Goal: Navigation & Orientation: Find specific page/section

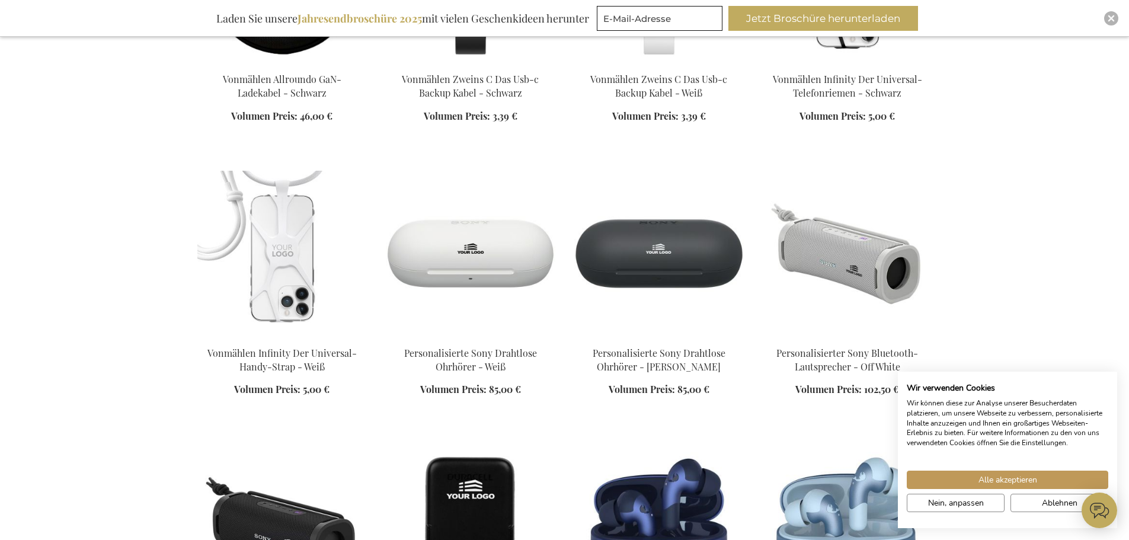
scroll to position [1185, 0]
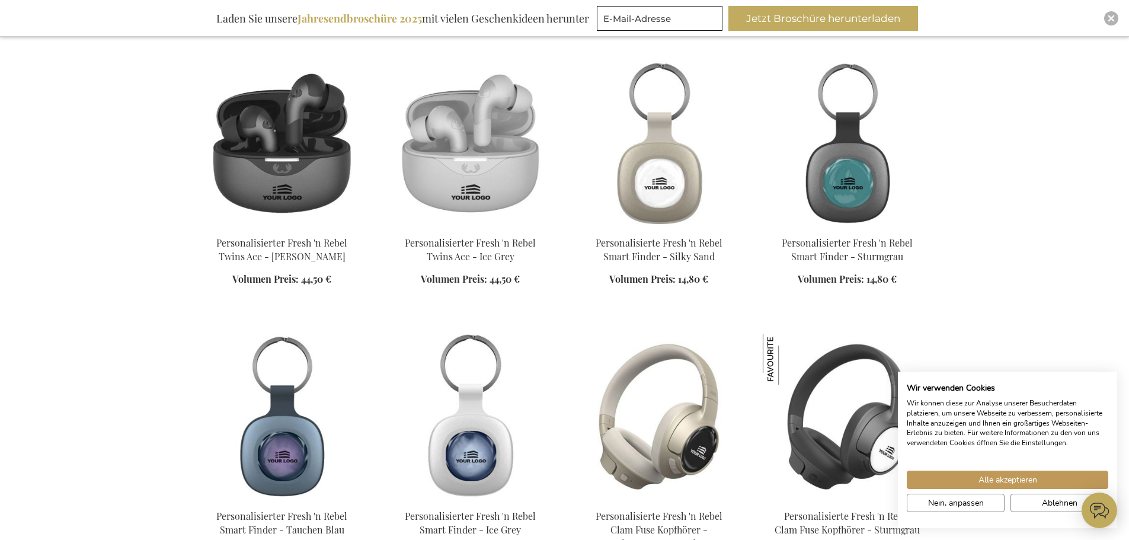
scroll to position [1837, 0]
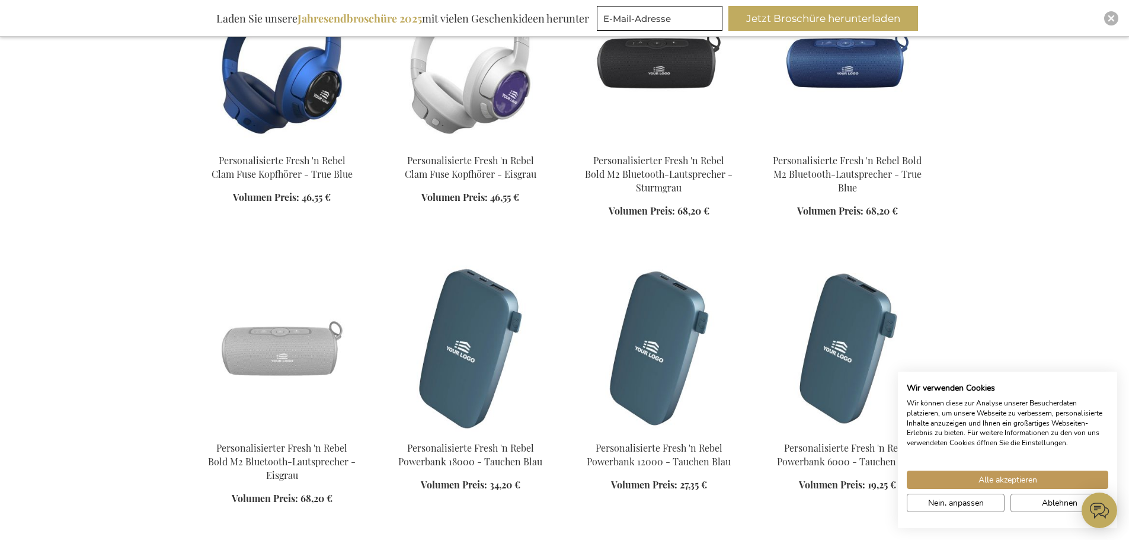
scroll to position [2607, 0]
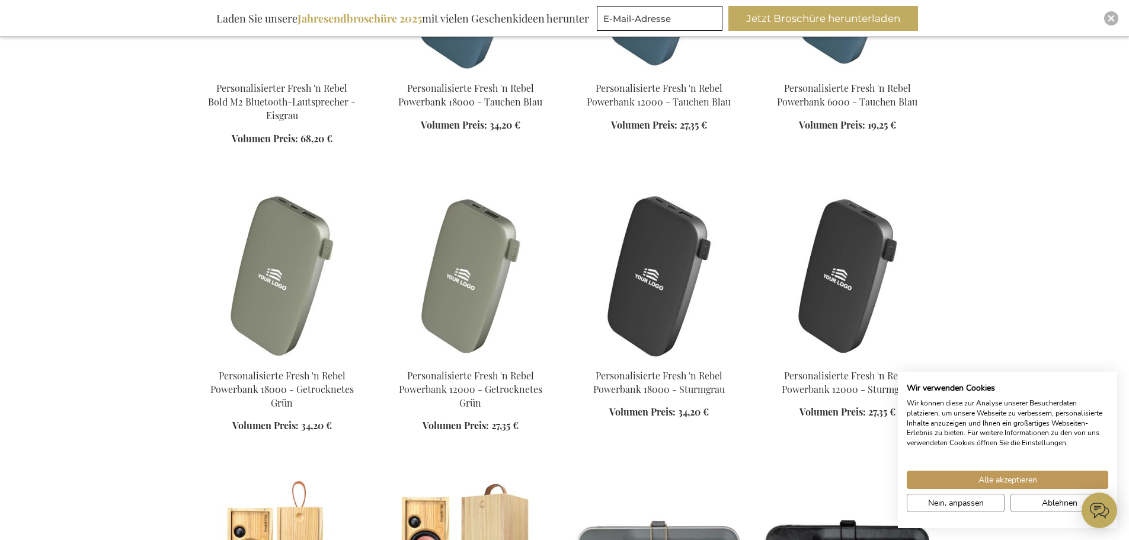
scroll to position [2904, 0]
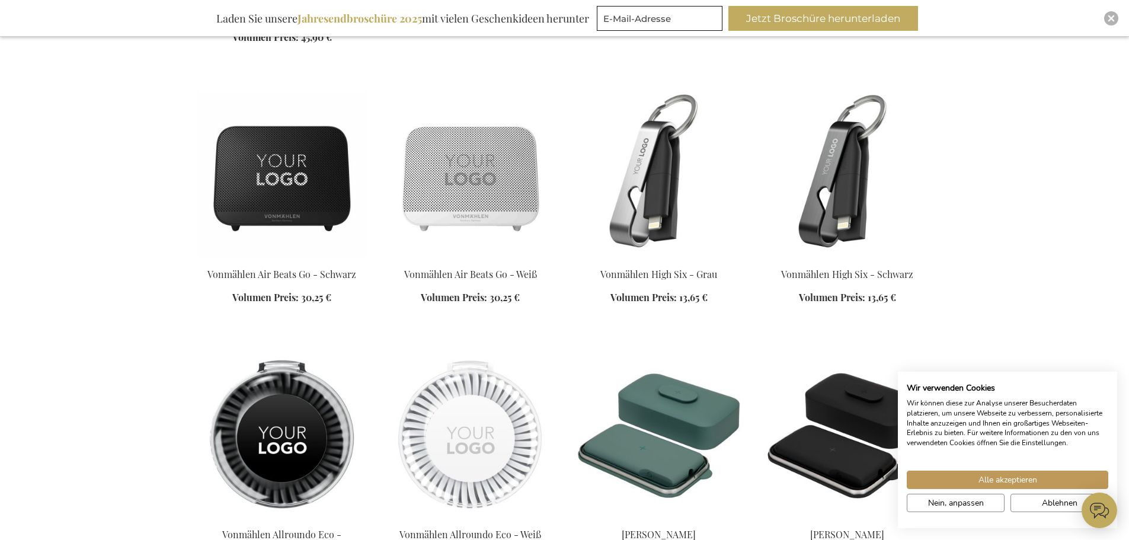
scroll to position [3792, 0]
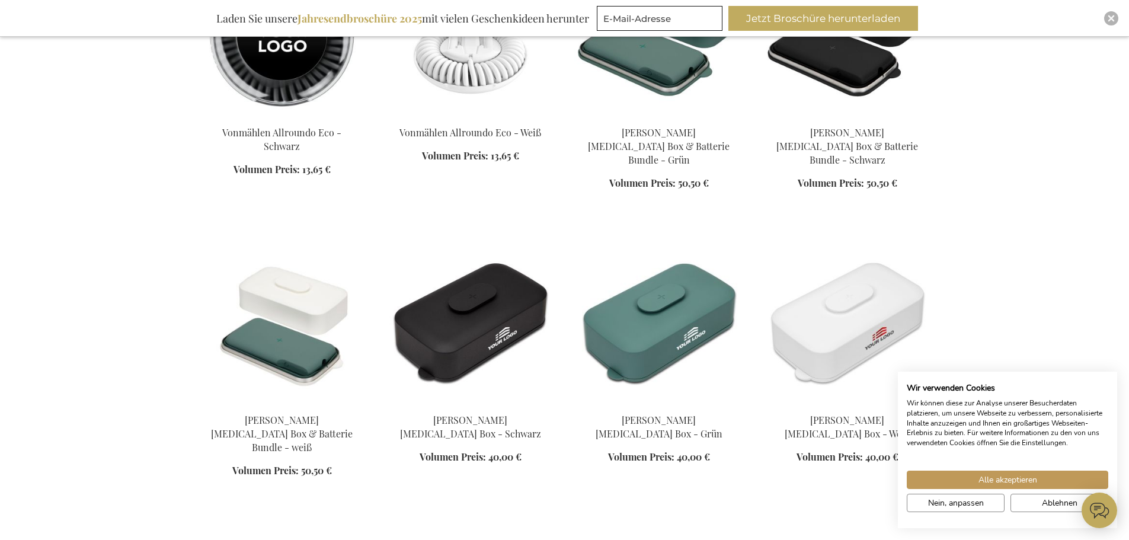
scroll to position [4267, 0]
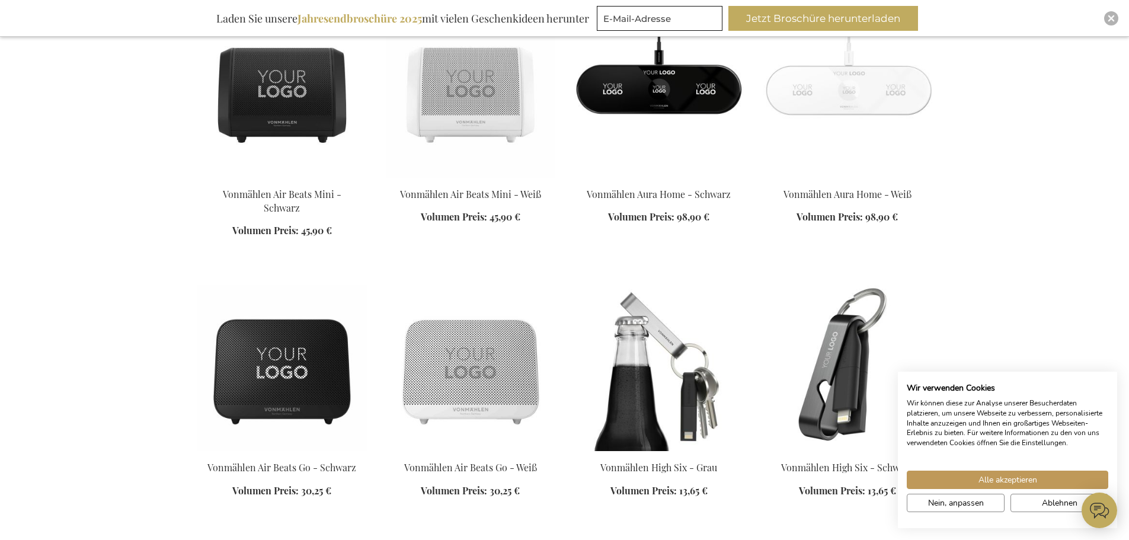
scroll to position [3555, 0]
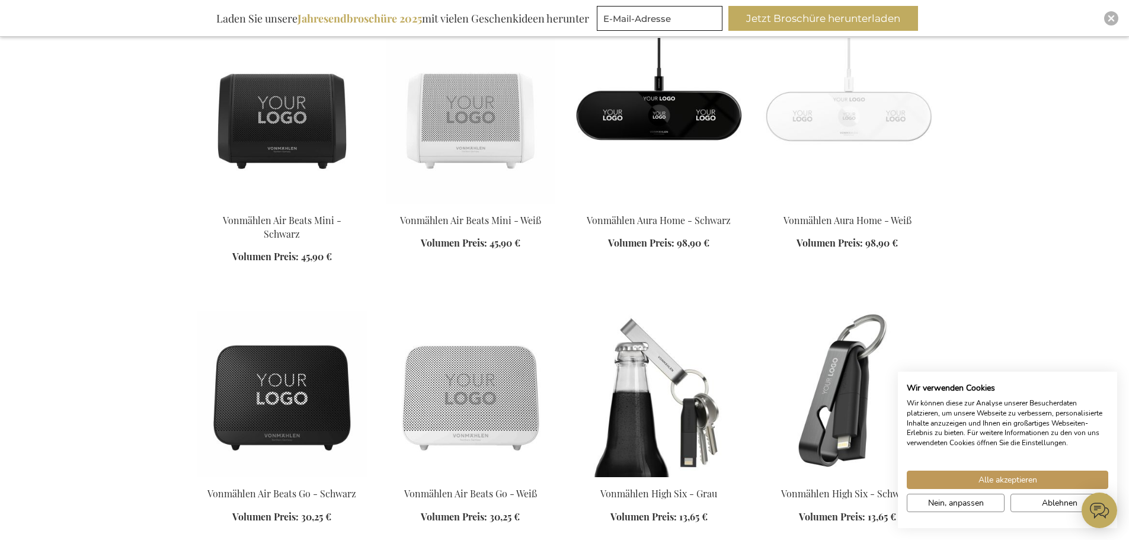
scroll to position [3437, 0]
